Goal: Transaction & Acquisition: Purchase product/service

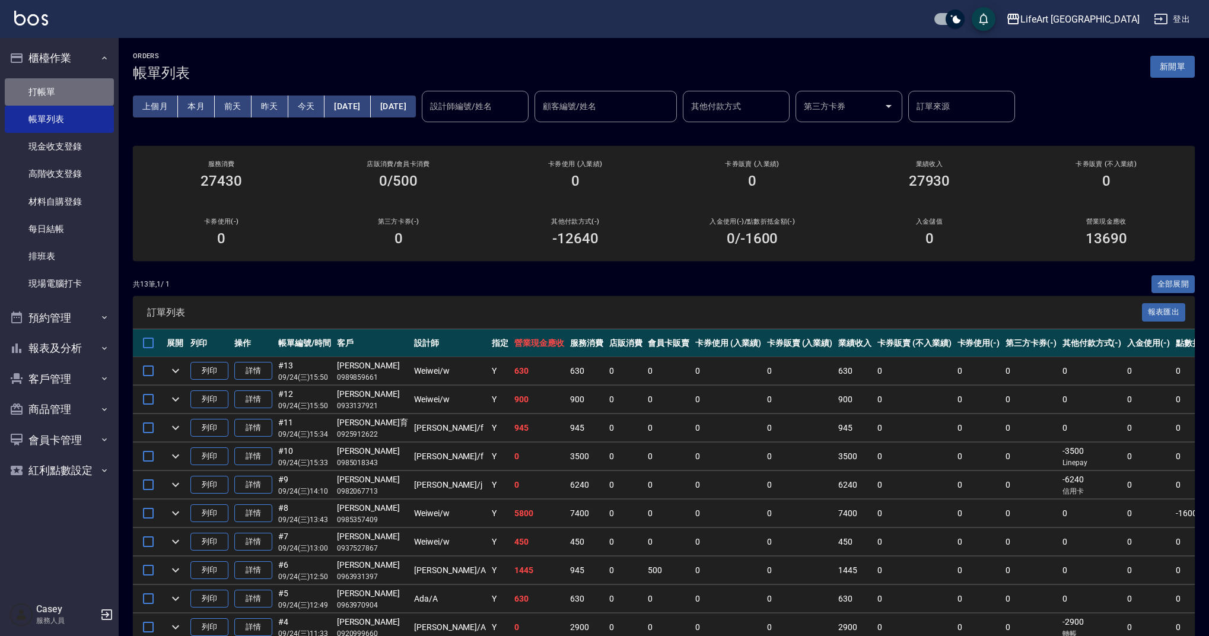
click at [52, 96] on link "打帳單" at bounding box center [59, 91] width 109 height 27
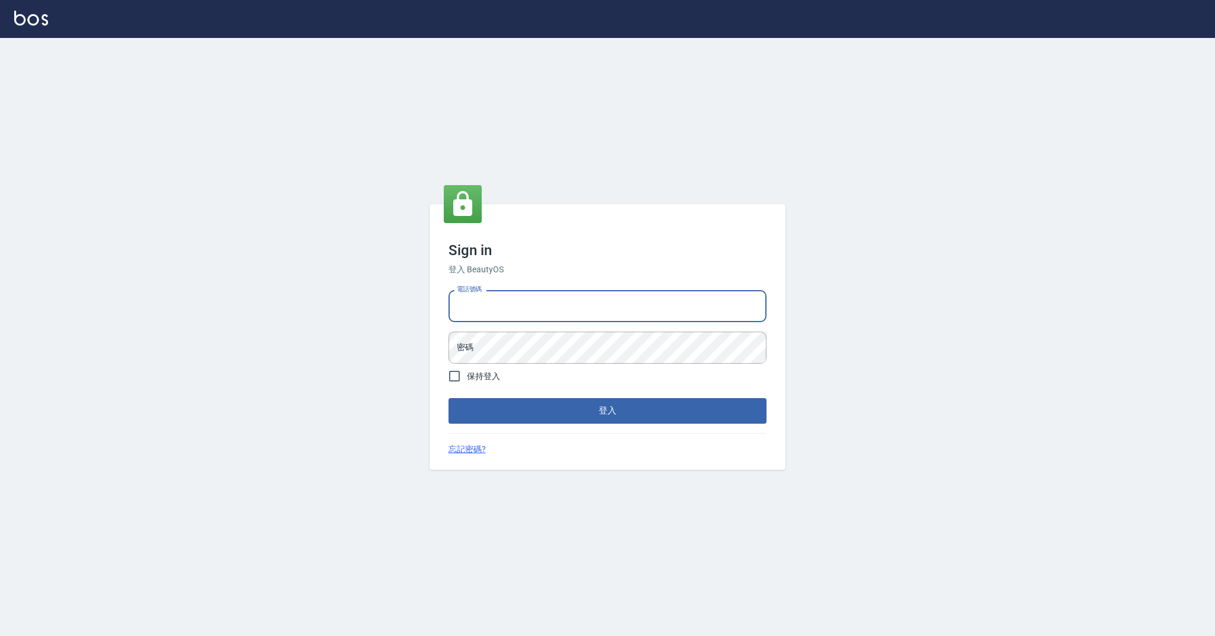
type input "0989368139"
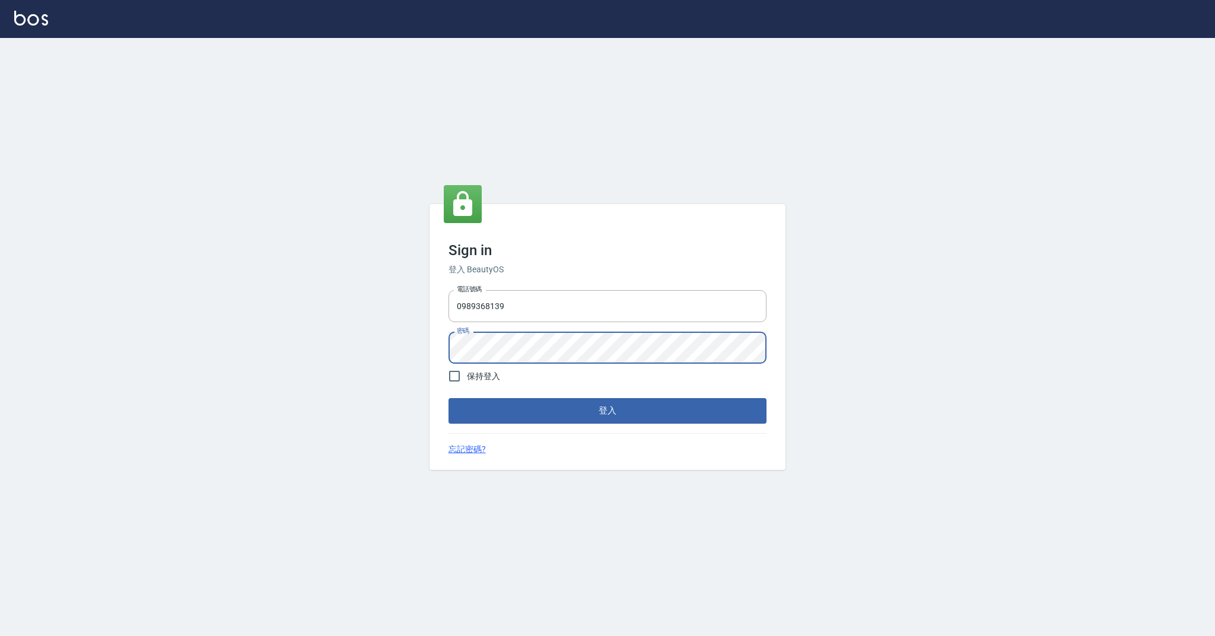
click at [593, 404] on button "登入" at bounding box center [607, 410] width 318 height 25
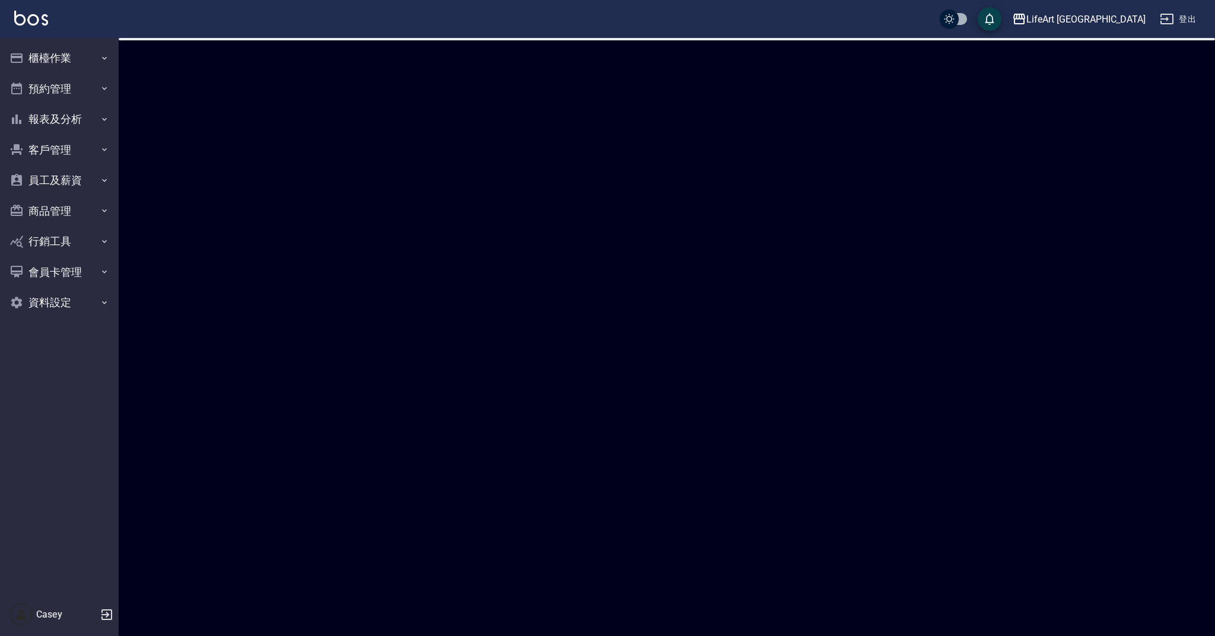
checkbox input "true"
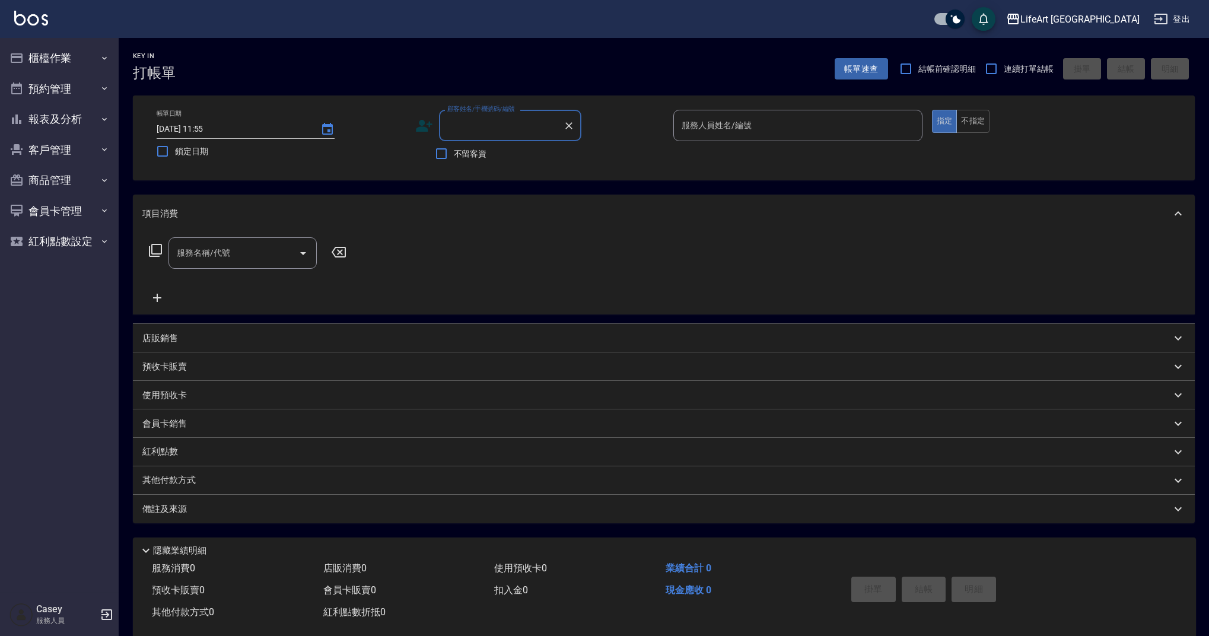
type input "v"
click at [469, 161] on li "[PERSON_NAME]如/0908807895/null" at bounding box center [510, 162] width 142 height 32
type input "[PERSON_NAME]如/0908807895/null"
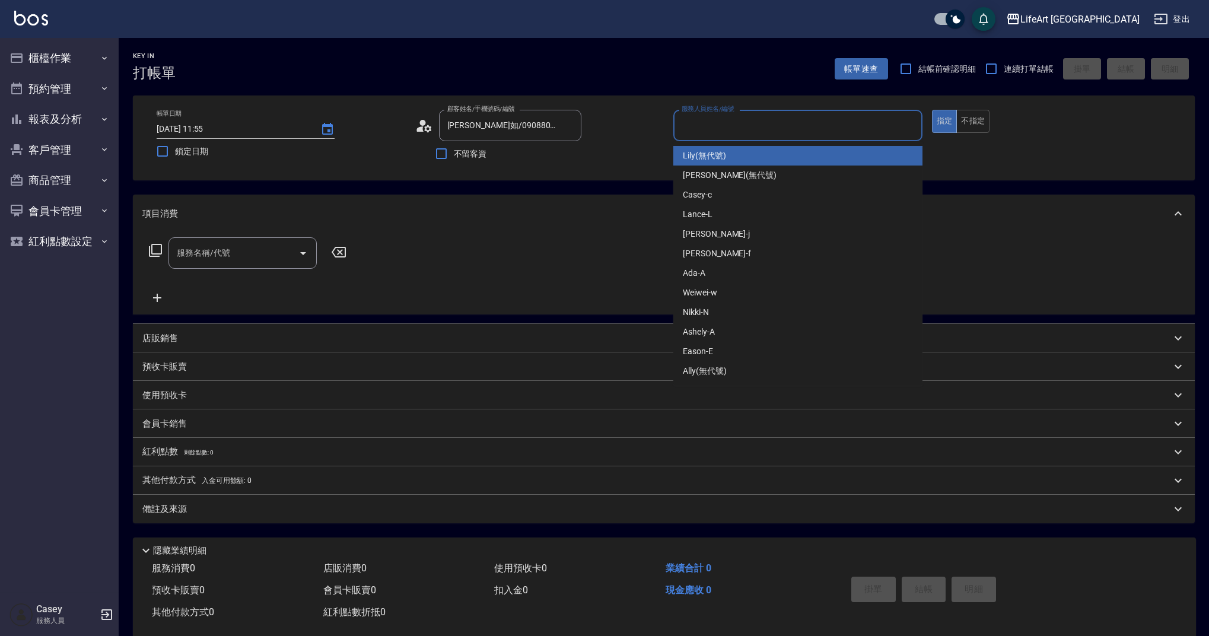
click at [734, 130] on input "服務人員姓名/編號" at bounding box center [797, 125] width 238 height 21
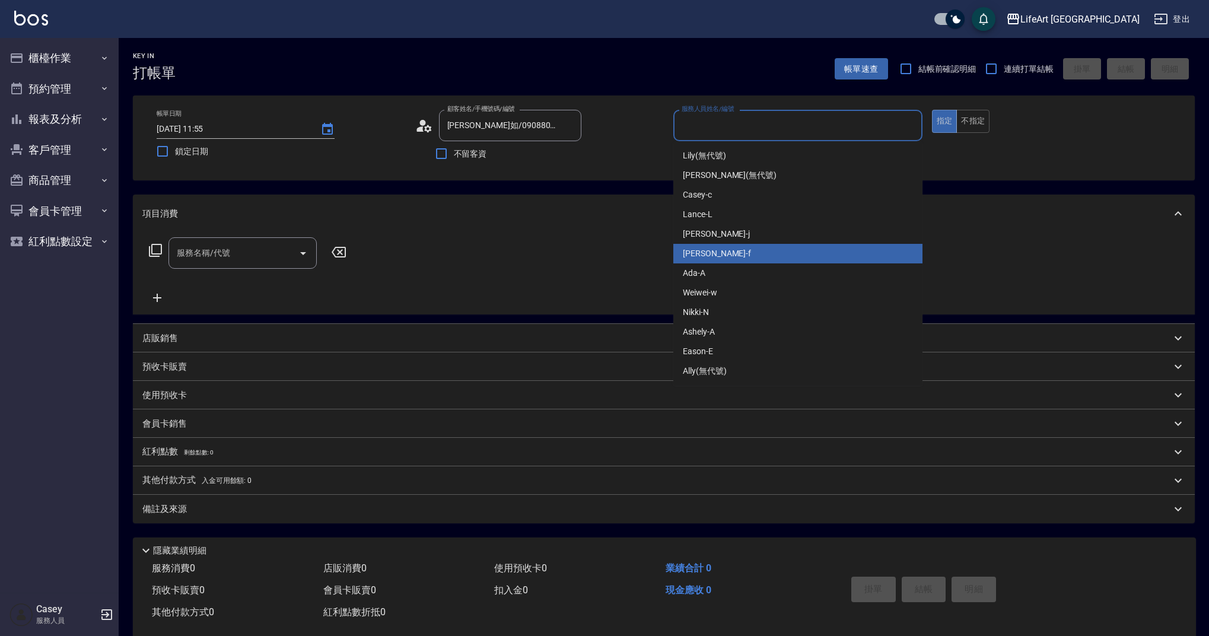
click at [706, 250] on span "Finney -f" at bounding box center [717, 253] width 68 height 12
type input "Finney-f"
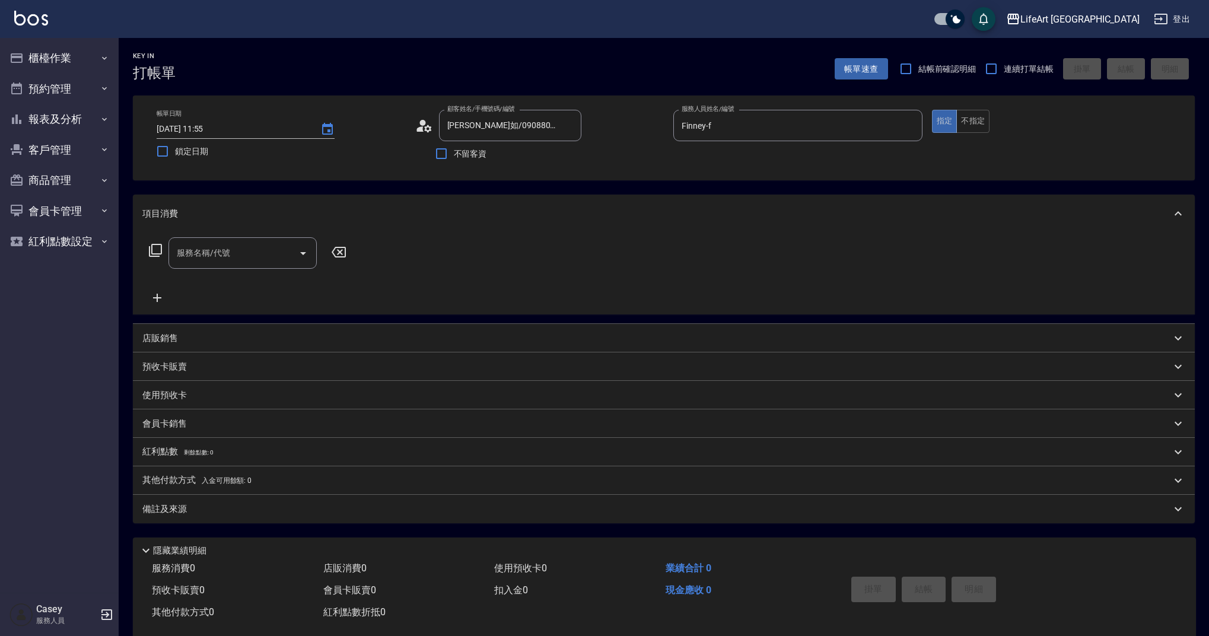
click at [237, 234] on div "服務名稱/代號 服務名稱/代號" at bounding box center [664, 273] width 1062 height 82
click at [237, 242] on div "服務名稱/代號" at bounding box center [242, 252] width 148 height 31
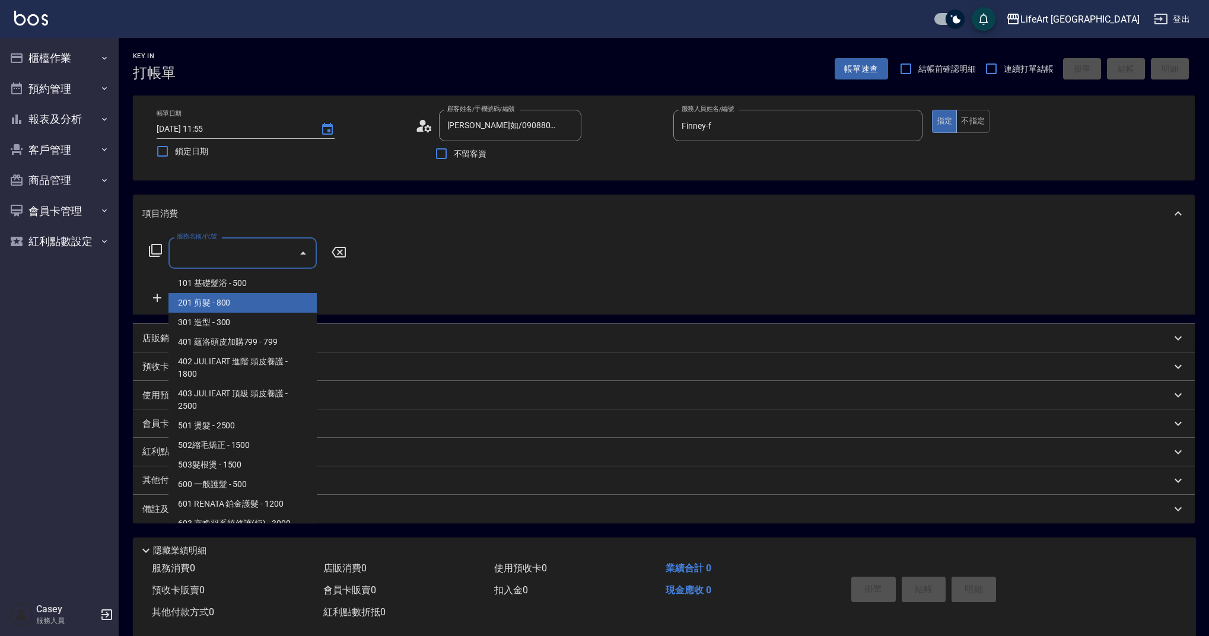
click at [227, 296] on span "201 剪髮 - 800" at bounding box center [242, 303] width 148 height 20
type input "201 剪髮(201)"
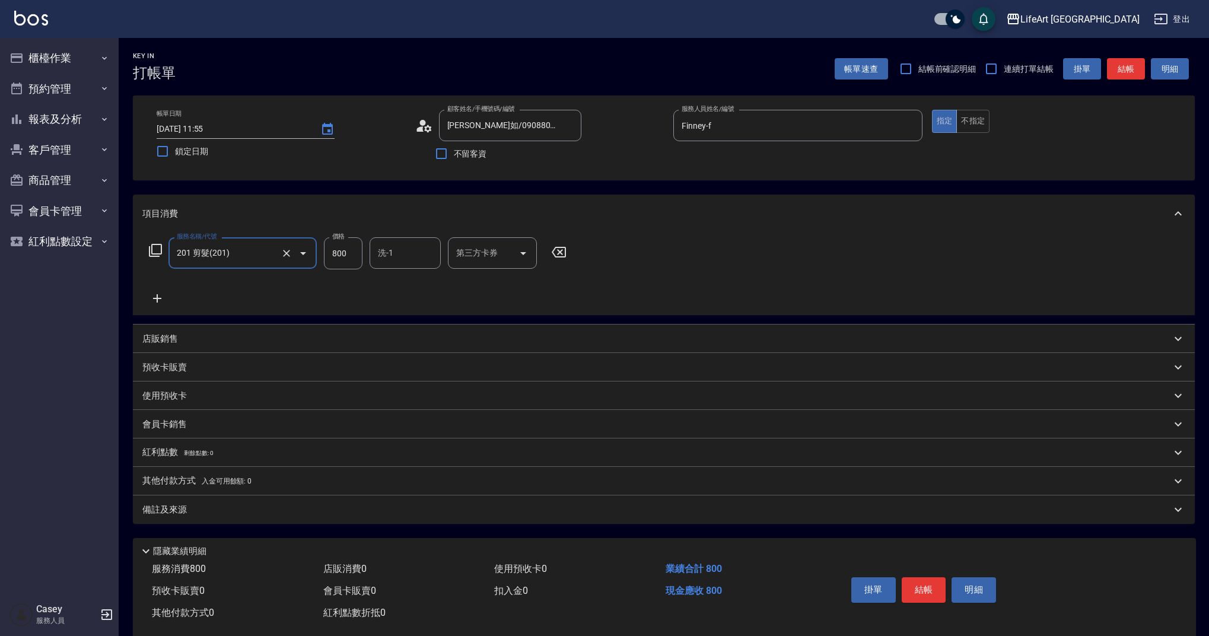
click at [165, 294] on icon at bounding box center [157, 298] width 30 height 14
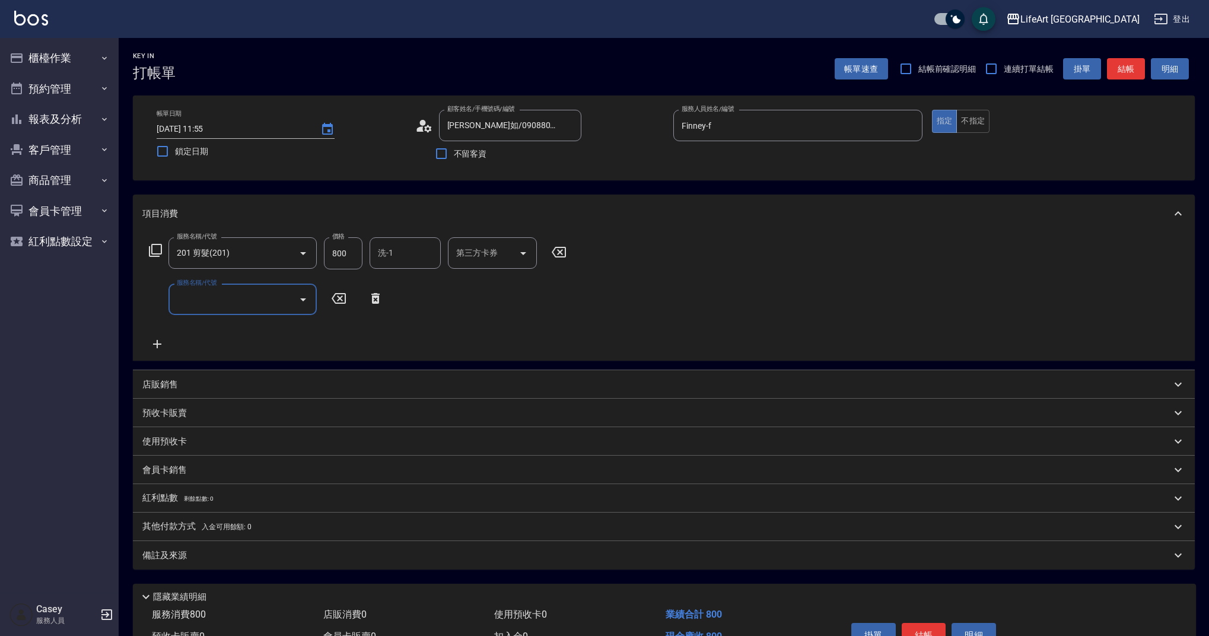
click at [209, 284] on div "服務名稱/代號 服務名稱/代號" at bounding box center [242, 298] width 148 height 31
click at [268, 313] on div "服務名稱/代號" at bounding box center [242, 298] width 148 height 31
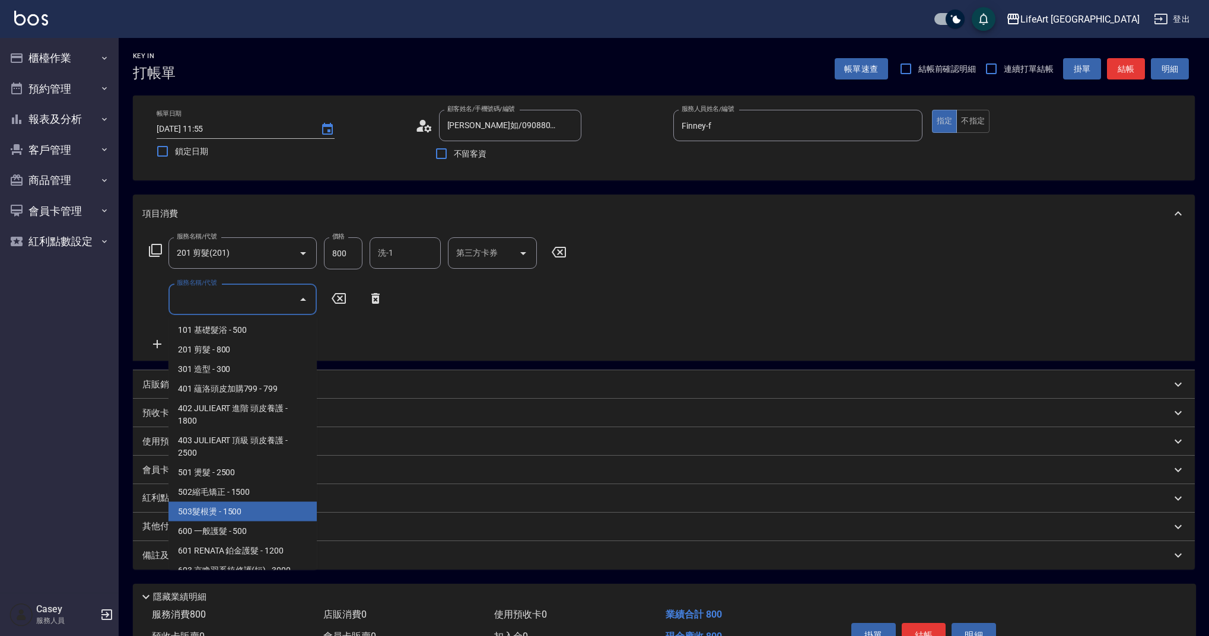
scroll to position [152, 0]
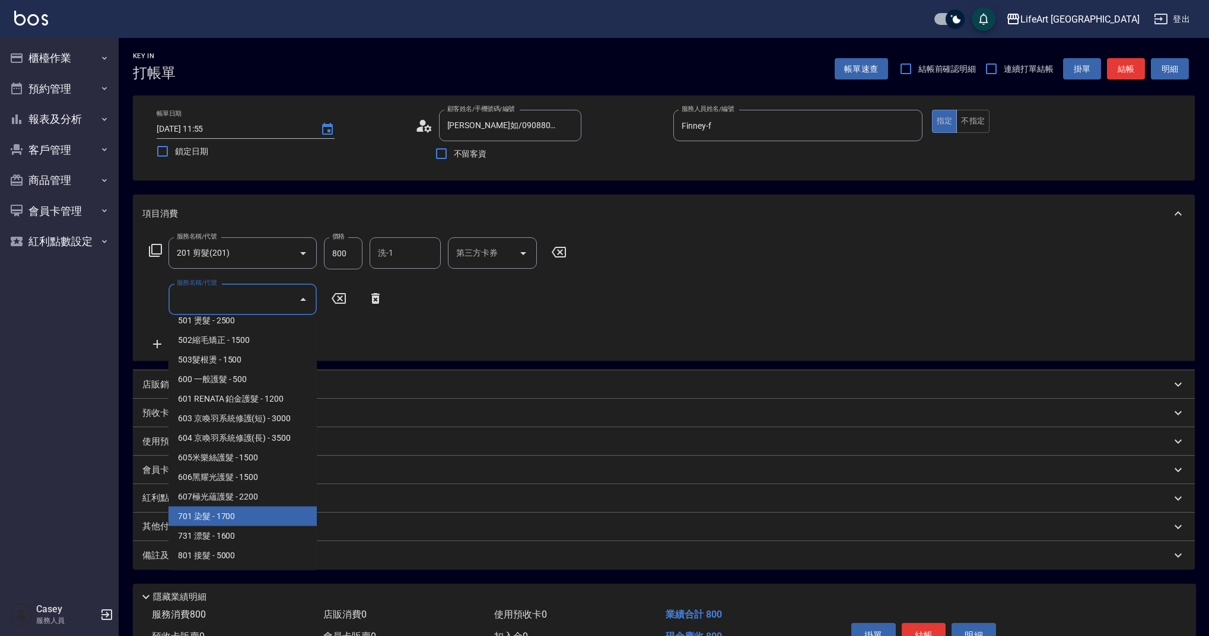
click at [276, 516] on span "701 染髮 - 1700" at bounding box center [242, 516] width 148 height 20
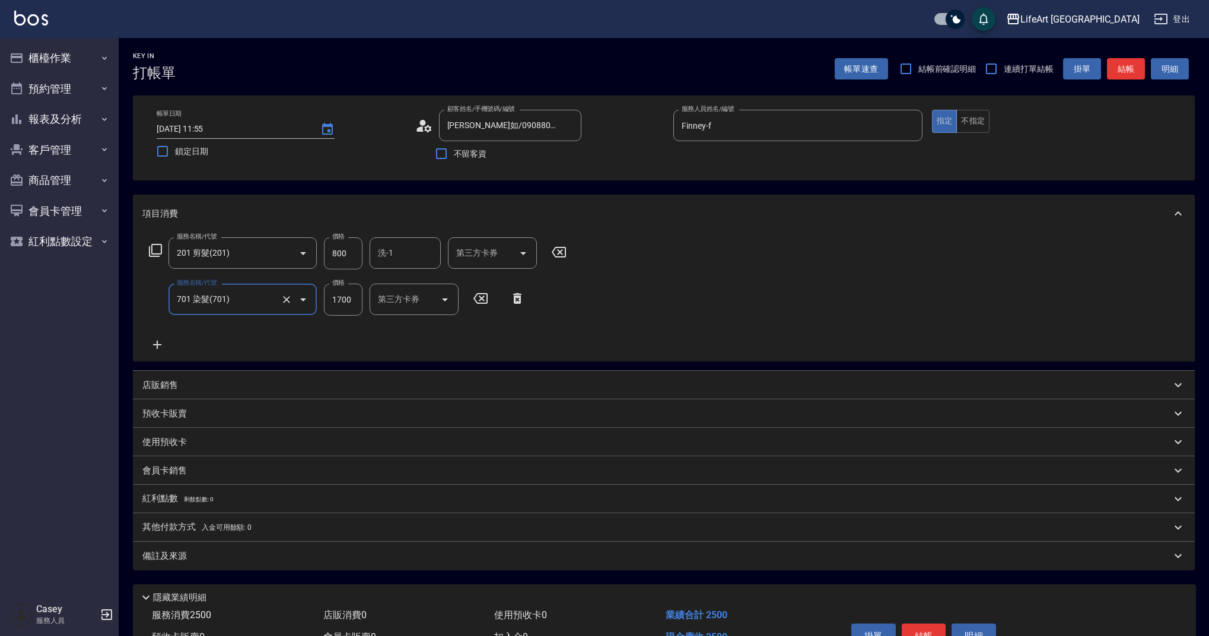
type input "701 染髮(701)"
drag, startPoint x: 355, startPoint y: 298, endPoint x: 281, endPoint y: 296, distance: 74.2
click at [281, 296] on div "服務名稱/代號 701 染髮(701) 服務名稱/代號 價格 1700 價格 洗-1 洗-1 技術協助-1 技術協助-1 技術協助-2 技術協助-2 技術協助…" at bounding box center [493, 299] width 703 height 32
type input "2000"
click at [403, 297] on input "洗-1" at bounding box center [405, 299] width 60 height 21
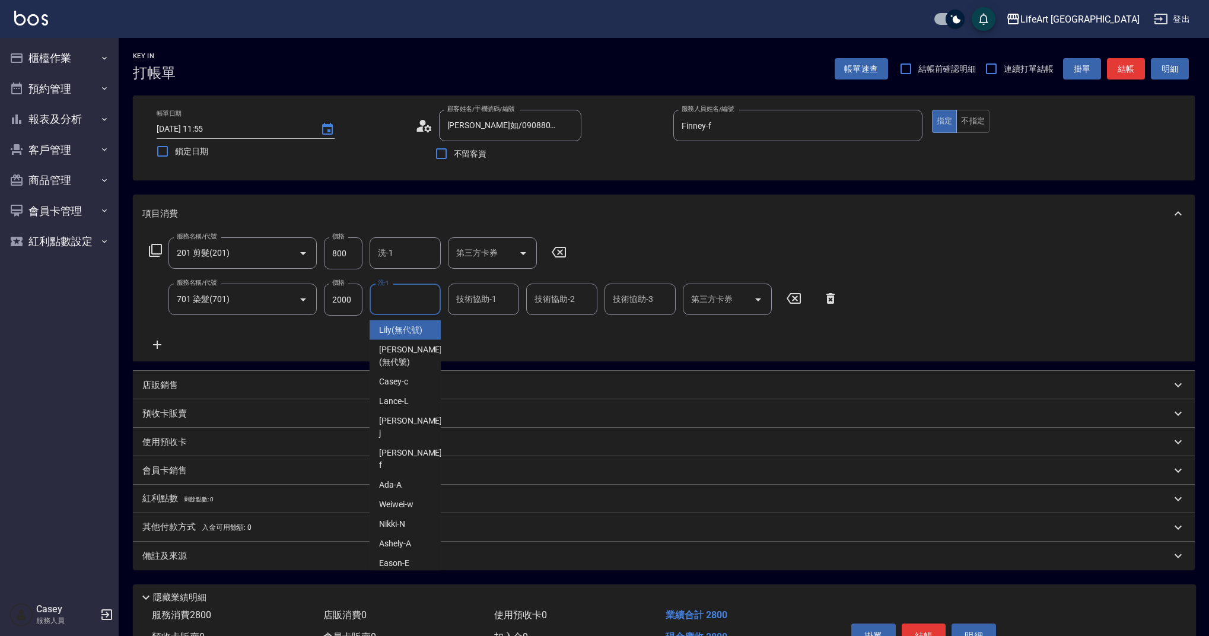
click at [398, 332] on span "Lily (無代號)" at bounding box center [400, 330] width 43 height 12
type input "Lily(無代號)"
click at [321, 559] on div "備註及來源" at bounding box center [656, 556] width 1028 height 12
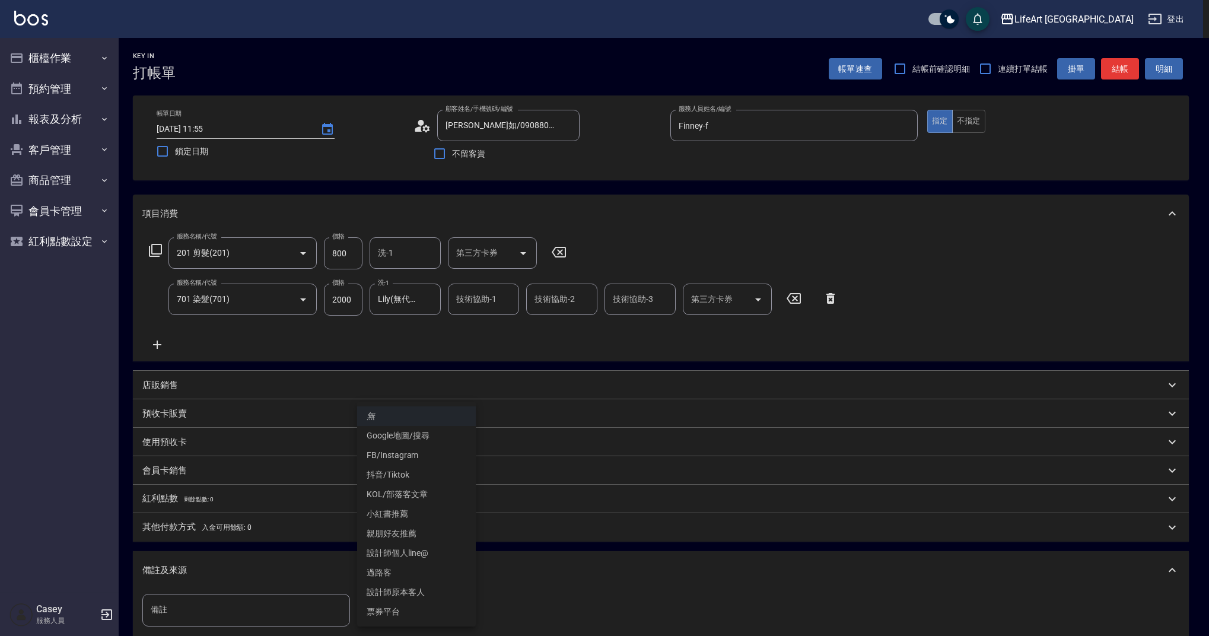
drag, startPoint x: 413, startPoint y: 603, endPoint x: 387, endPoint y: 626, distance: 35.7
click at [414, 603] on body "LifeArt 蘆洲 登出 櫃檯作業 打帳單 帳單列表 現金收支登錄 高階收支登錄 材料自購登錄 每日結帳 排班表 現場電腦打卡 預約管理 預約管理 單日預約…" at bounding box center [604, 389] width 1209 height 779
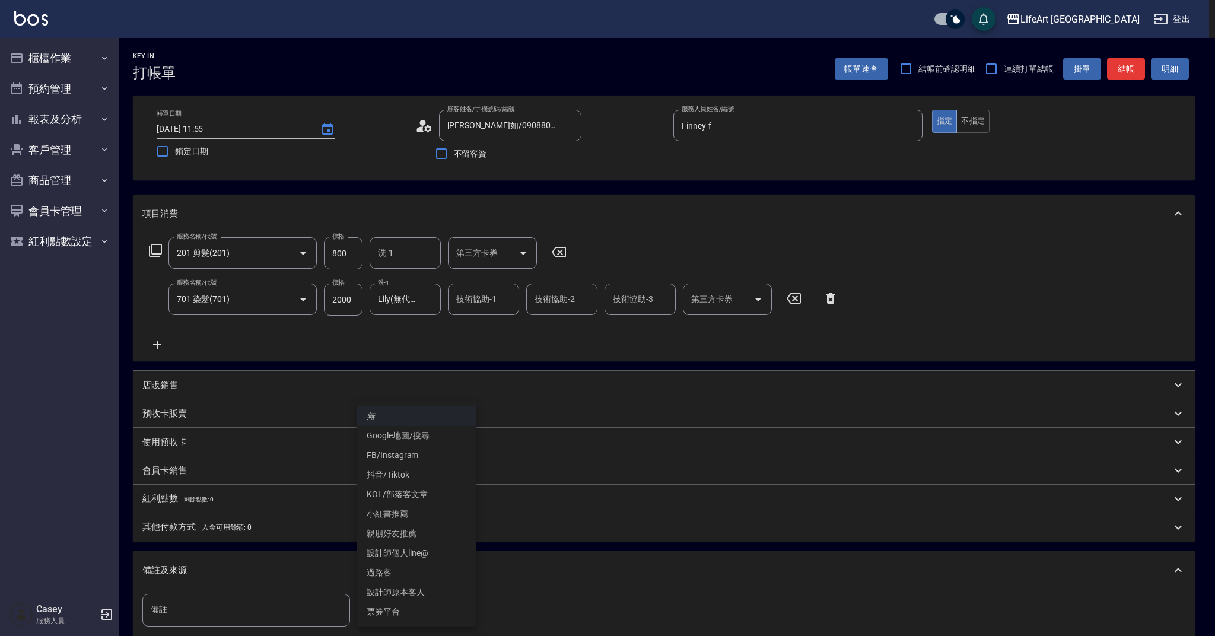
click at [399, 594] on li "設計師原本客人" at bounding box center [416, 592] width 119 height 20
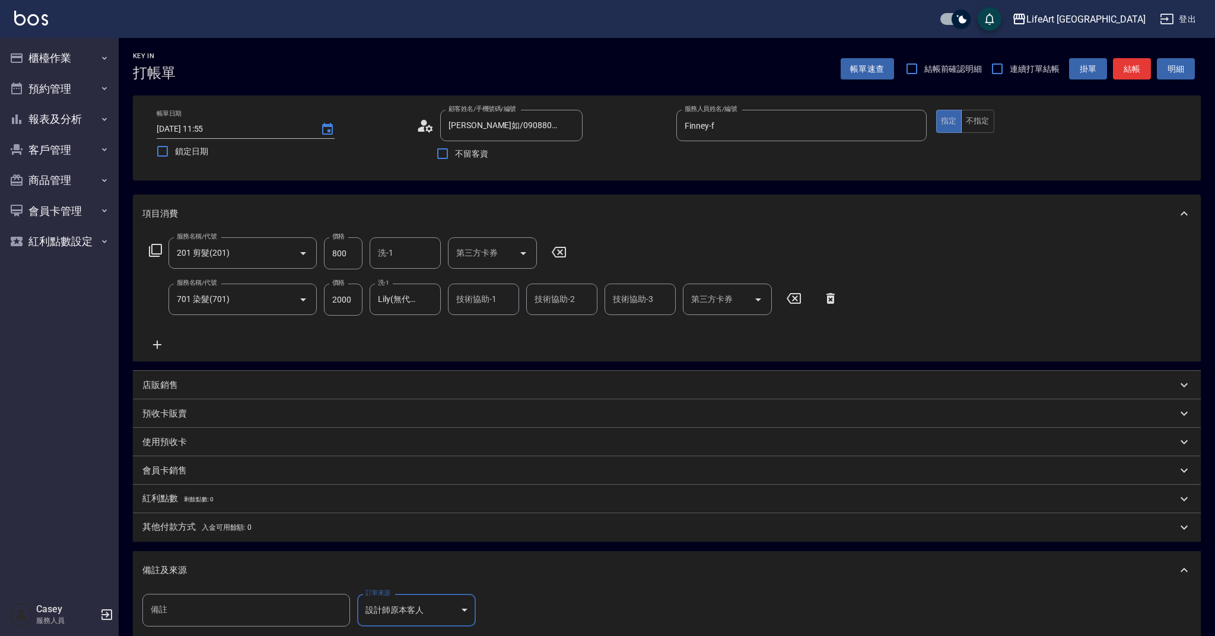
type input "設計師原本客人"
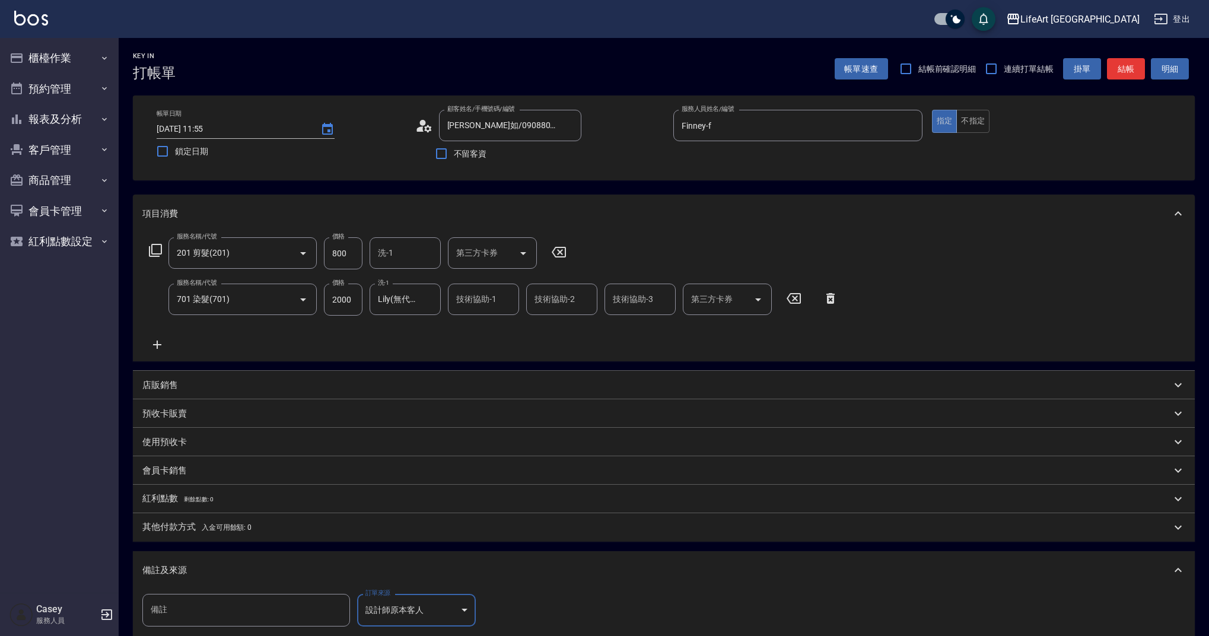
click at [276, 565] on div "備註及來源" at bounding box center [656, 570] width 1028 height 12
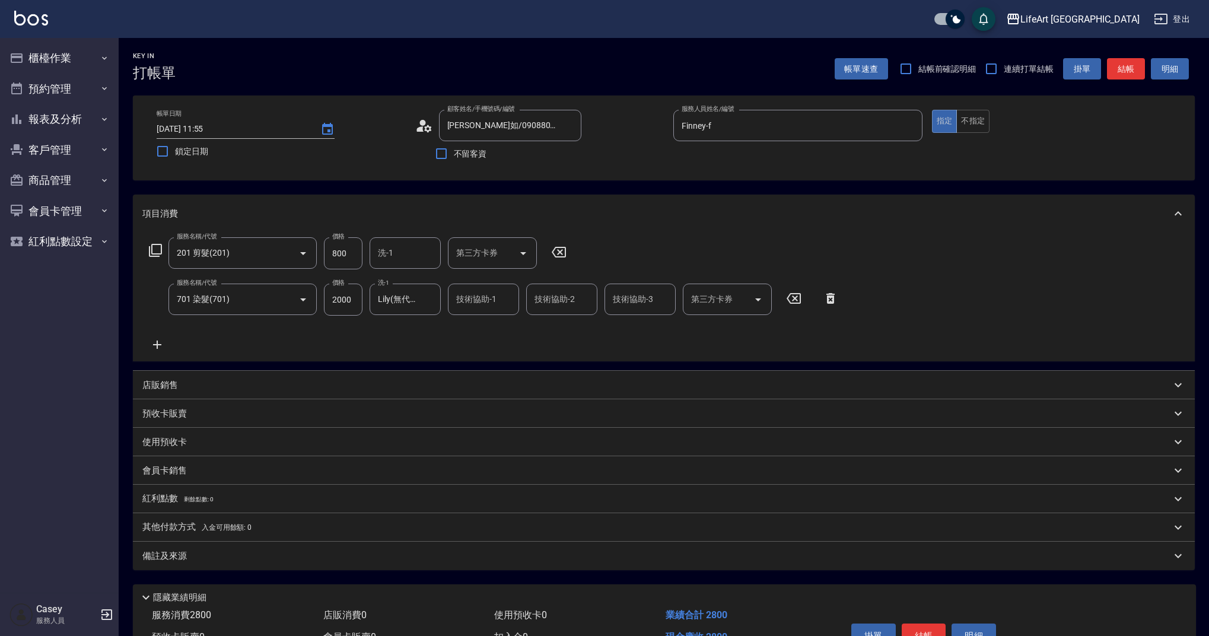
scroll to position [68, 0]
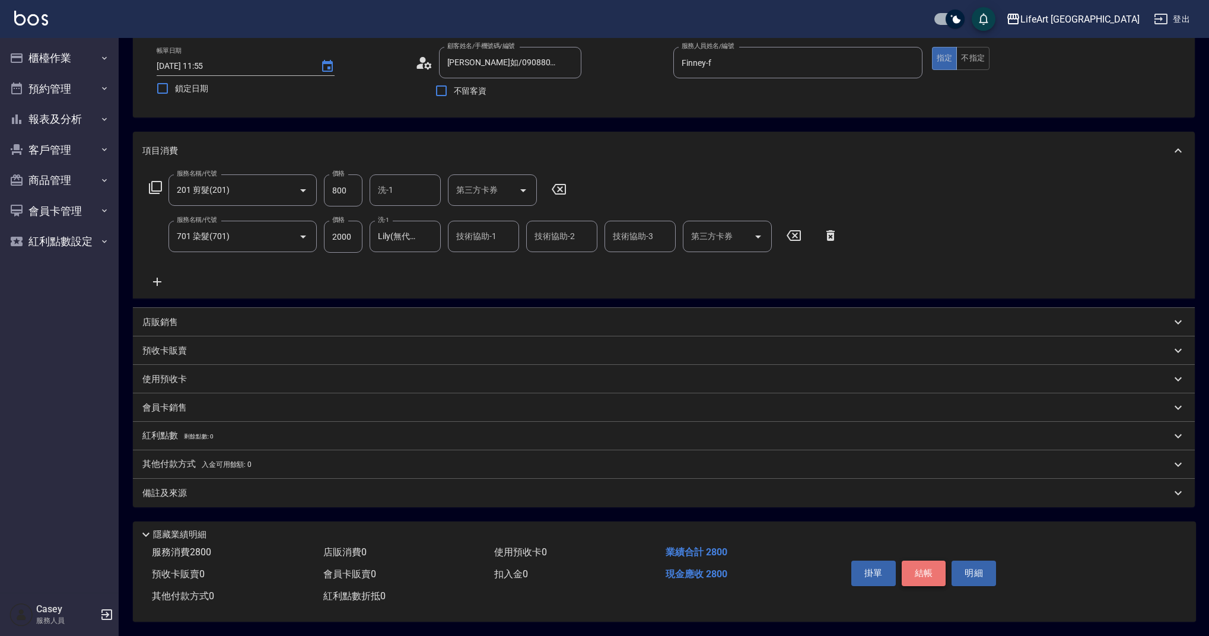
click at [920, 566] on button "結帳" at bounding box center [923, 572] width 44 height 25
